Goal: Check status

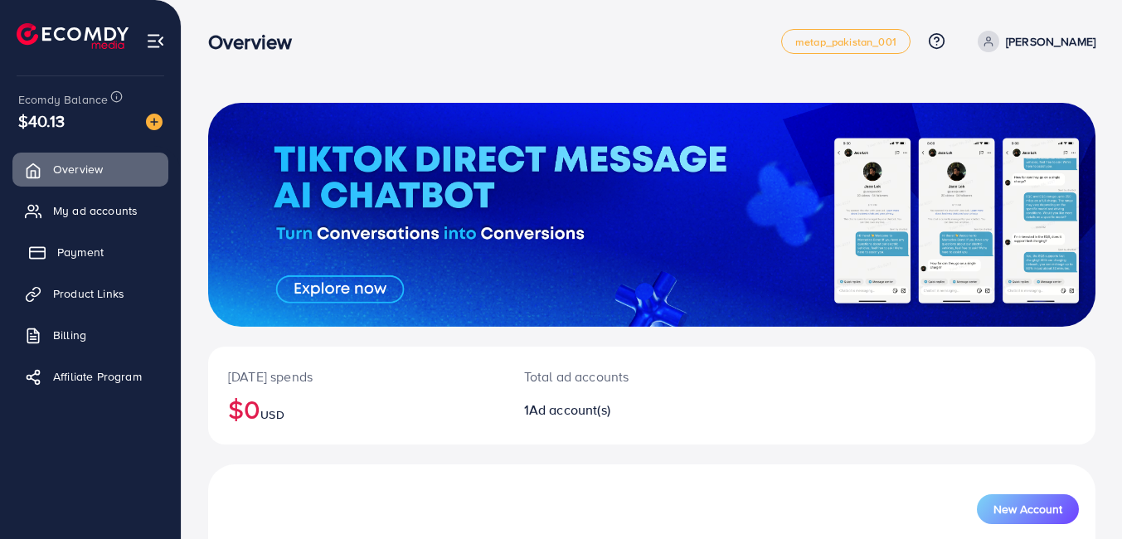
click at [114, 239] on link "Payment" at bounding box center [90, 252] width 156 height 33
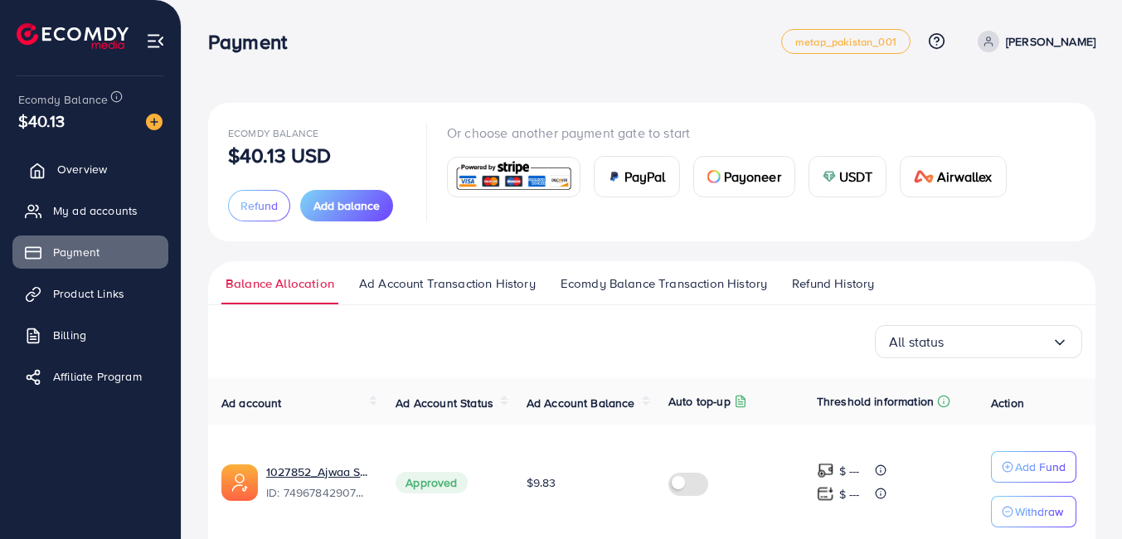
click at [75, 171] on span "Overview" at bounding box center [82, 169] width 50 height 17
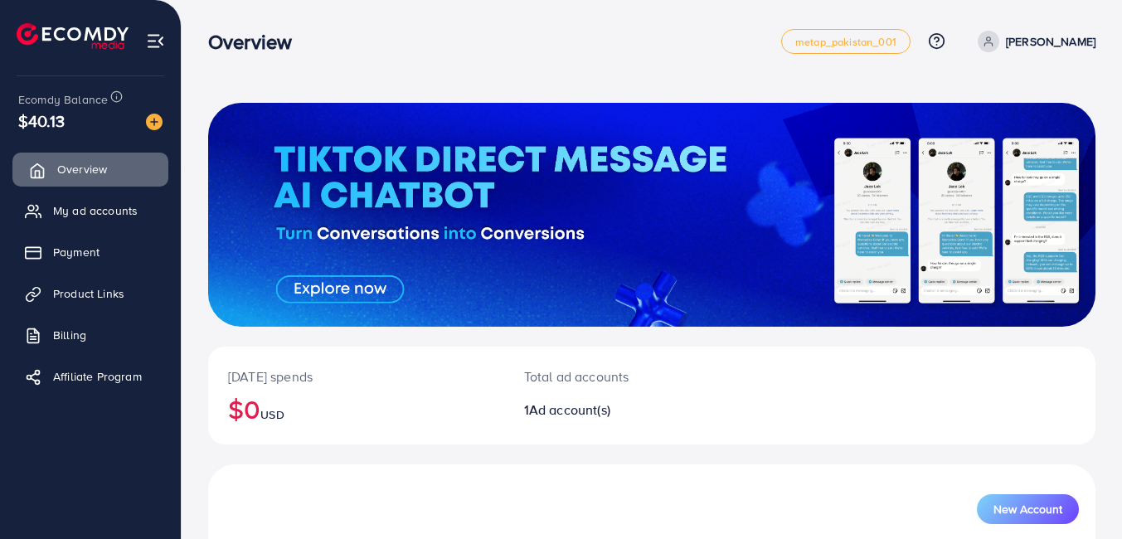
click at [95, 172] on span "Overview" at bounding box center [82, 169] width 50 height 17
click at [1079, 67] on nav "Overview metap_pakistan_001 Help Center Contact Support Plans and Pricing Term …" at bounding box center [652, 41] width 888 height 59
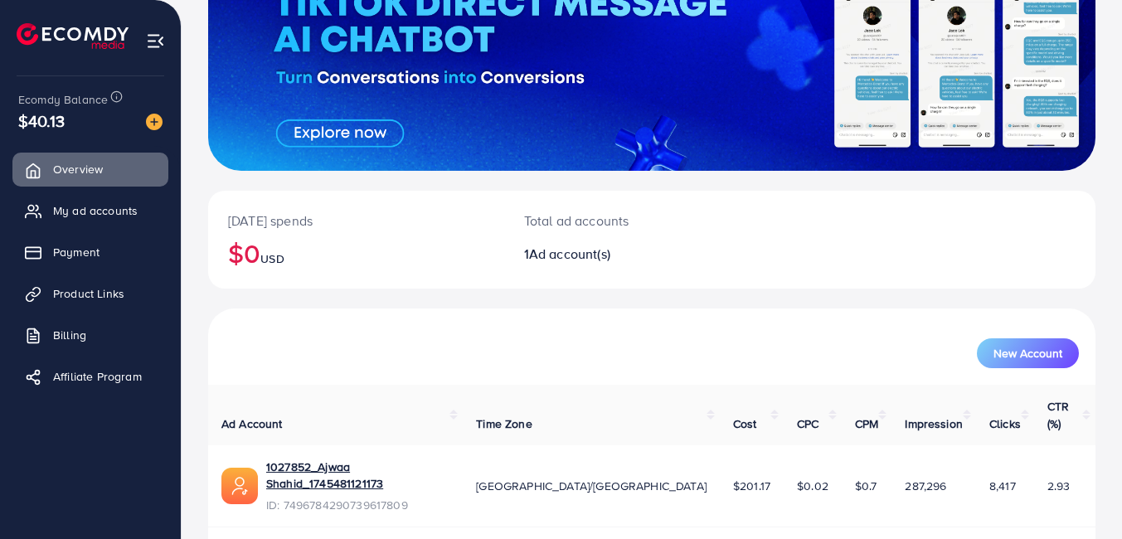
scroll to position [181, 0]
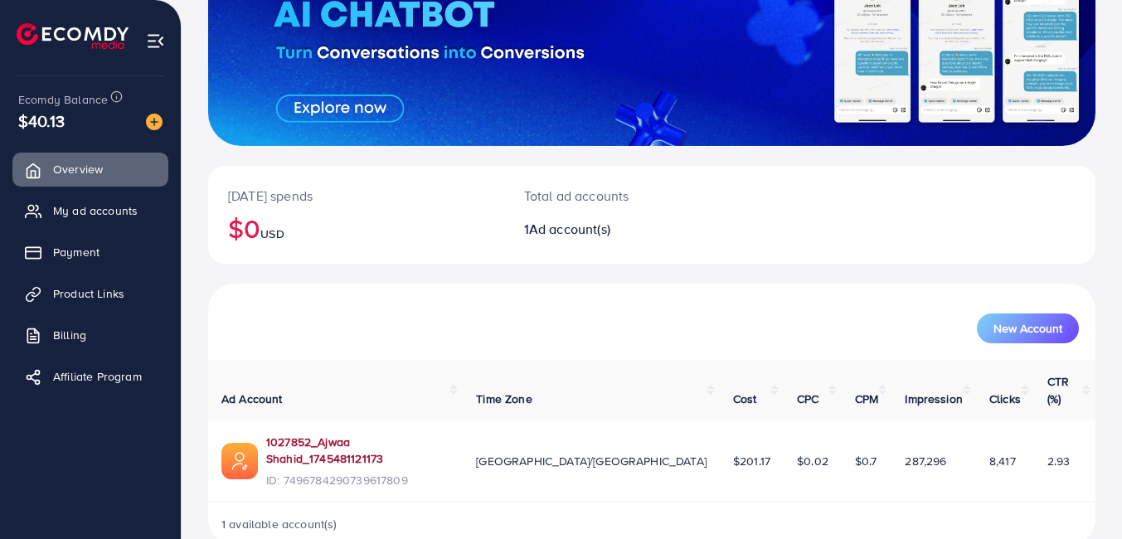
click at [450, 434] on link "1027852_Ajwaa Shahid_1745481121173" at bounding box center [357, 451] width 183 height 34
click at [344, 434] on link "1027852_Ajwaa Shahid_1745481121173" at bounding box center [357, 451] width 183 height 34
